Goal: Task Accomplishment & Management: Complete application form

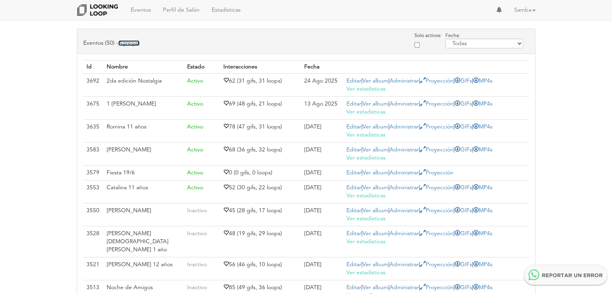
click at [128, 44] on link "Agregar" at bounding box center [128, 43] width 21 height 6
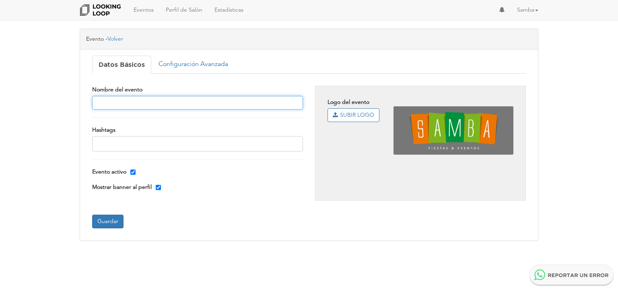
click at [187, 103] on input "text" at bounding box center [197, 103] width 211 height 14
type input "14 años Luciana"
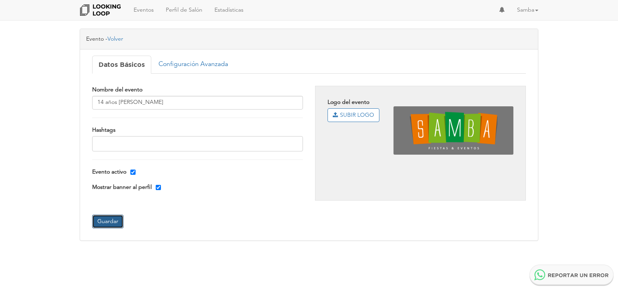
click at [104, 222] on button "Guardar" at bounding box center [107, 222] width 31 height 14
